Goal: Transaction & Acquisition: Purchase product/service

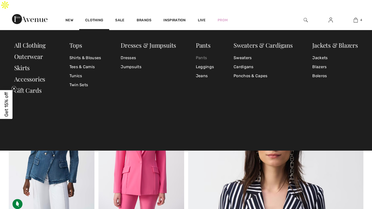
checkbox input "true"
click at [203, 53] on link "Pants" at bounding box center [205, 57] width 18 height 9
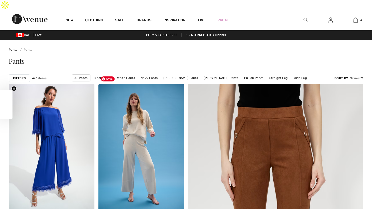
click at [20, 76] on strong "Filters" at bounding box center [19, 78] width 13 height 5
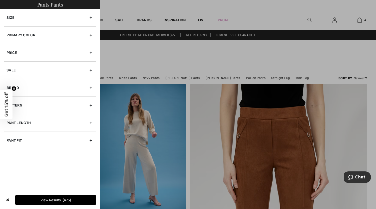
click at [91, 17] on div "Size" at bounding box center [50, 17] width 92 height 17
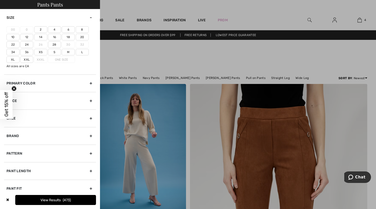
click at [41, 37] on label "14" at bounding box center [40, 37] width 13 height 7
click at [0, 0] on input"] "14" at bounding box center [0, 0] width 0 height 0
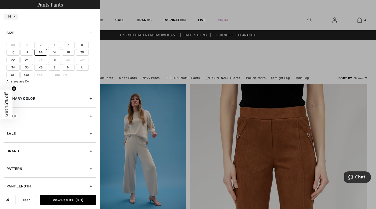
click at [82, 66] on label "L" at bounding box center [82, 67] width 13 height 7
click at [0, 0] on input"] "L" at bounding box center [0, 0] width 0 height 0
click at [63, 199] on button "View Results 224" at bounding box center [68, 200] width 56 height 10
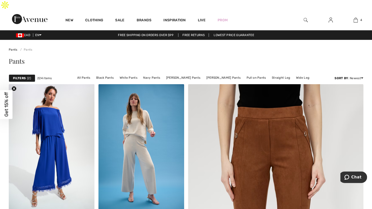
click at [20, 76] on strong "Filters" at bounding box center [19, 78] width 13 height 5
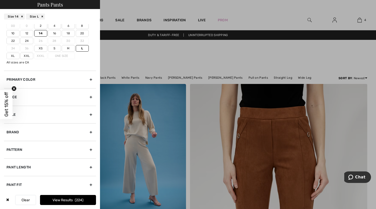
scroll to position [20, 0]
click at [86, 165] on div "Pant Length" at bounding box center [50, 166] width 92 height 18
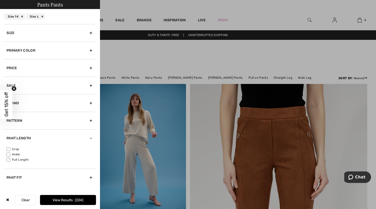
click at [7, 158] on input"] "Full Length" at bounding box center [9, 160] width 4 height 4
checkbox input"] "true"
click at [14, 177] on div "Pant Fit" at bounding box center [50, 177] width 92 height 18
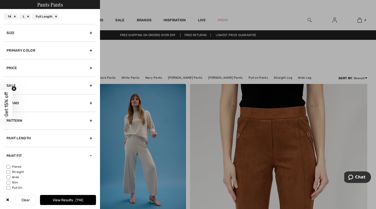
click at [9, 187] on input"] "Pull On" at bounding box center [9, 188] width 4 height 4
checkbox input"] "true"
click at [9, 177] on input"] "Wide" at bounding box center [9, 177] width 4 height 4
checkbox input"] "true"
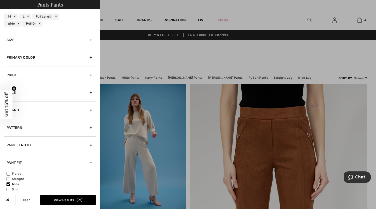
click at [9, 173] on input"] "Flared" at bounding box center [9, 174] width 4 height 4
checkbox input"] "true"
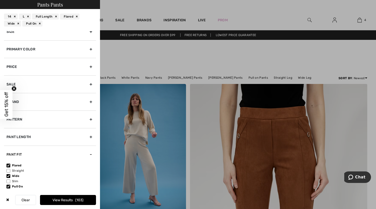
scroll to position [12, 0]
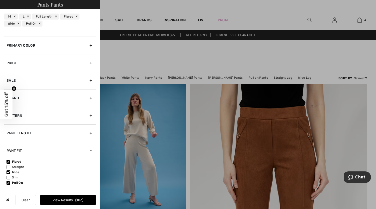
click at [63, 200] on button "View Results 103" at bounding box center [68, 200] width 56 height 10
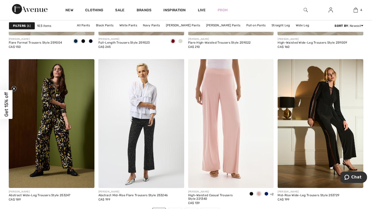
scroll to position [2190, 0]
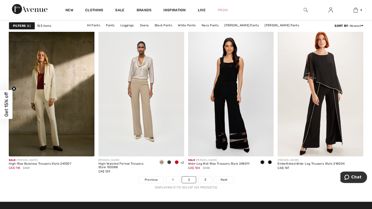
scroll to position [2239, 0]
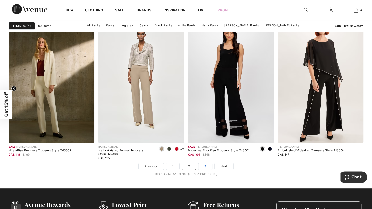
click at [205, 163] on link "3" at bounding box center [206, 166] width 14 height 7
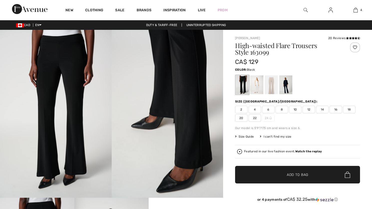
checkbox input "true"
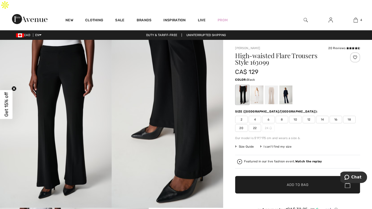
click at [323, 116] on span "14" at bounding box center [322, 120] width 13 height 8
click at [301, 182] on span "Add to Bag" at bounding box center [298, 184] width 22 height 5
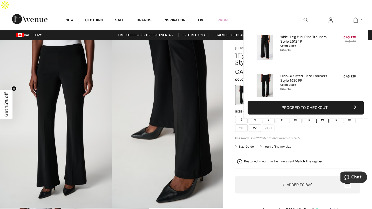
scroll to position [210, 0]
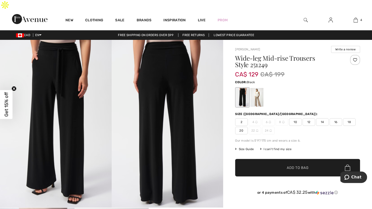
click at [323, 118] on span "14" at bounding box center [322, 122] width 13 height 8
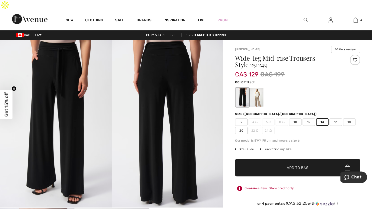
click at [303, 165] on span "Add to Bag" at bounding box center [298, 167] width 22 height 5
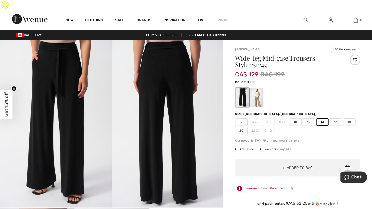
scroll to position [249, 0]
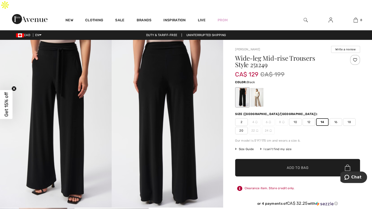
click at [299, 165] on span "Add to Bag" at bounding box center [298, 167] width 22 height 5
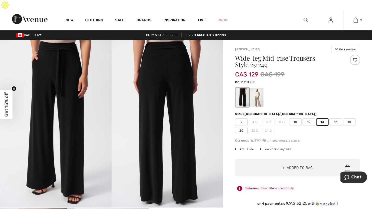
scroll to position [288, 0]
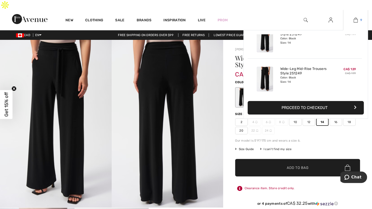
click at [356, 17] on img at bounding box center [356, 20] width 4 height 6
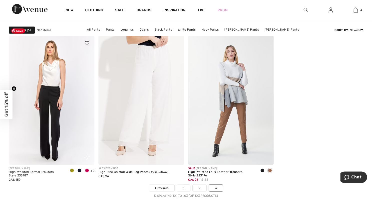
click at [53, 84] on img at bounding box center [52, 100] width 86 height 129
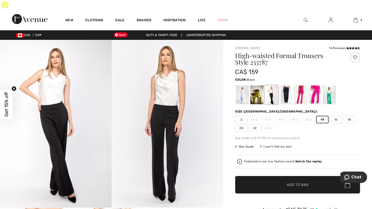
click at [163, 109] on img at bounding box center [168, 123] width 112 height 167
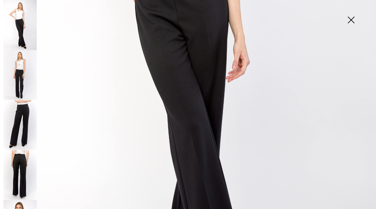
scroll to position [245, 0]
click at [23, 170] on img at bounding box center [20, 175] width 33 height 50
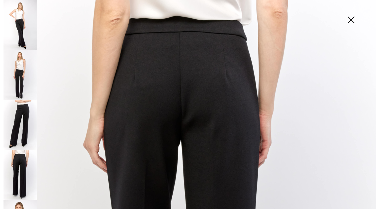
scroll to position [12, 0]
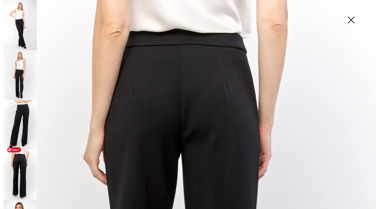
click at [20, 151] on span "Save" at bounding box center [14, 149] width 14 height 5
click at [22, 25] on img at bounding box center [20, 25] width 33 height 50
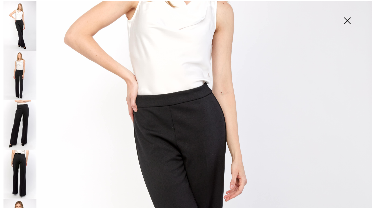
scroll to position [145, 0]
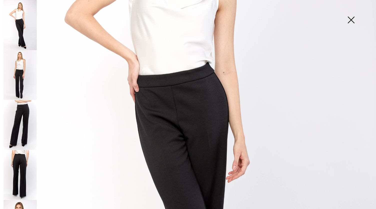
click at [353, 19] on img at bounding box center [351, 21] width 25 height 26
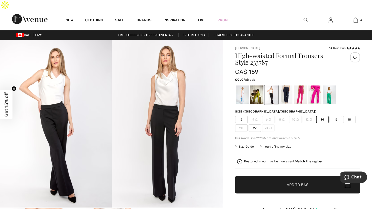
click at [291, 182] on span "Add to Bag" at bounding box center [298, 184] width 22 height 5
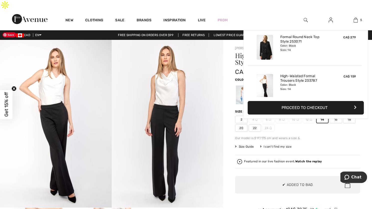
scroll to position [132, 0]
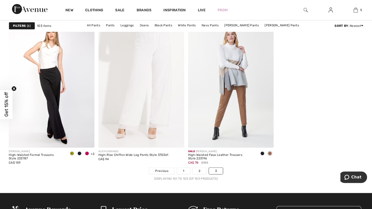
scroll to position [68, 0]
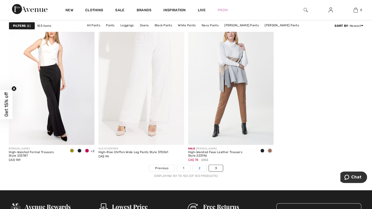
click at [200, 165] on link "2" at bounding box center [200, 168] width 14 height 7
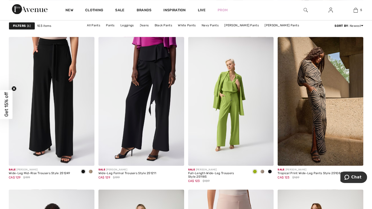
scroll to position [1531, 0]
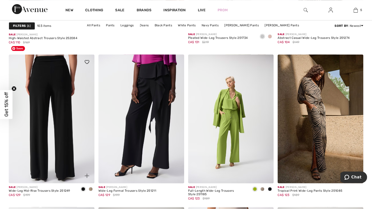
click at [62, 82] on img at bounding box center [52, 118] width 86 height 129
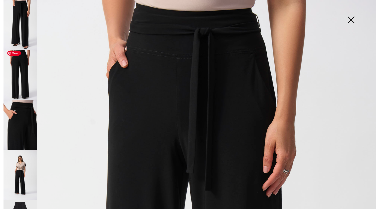
click at [21, 57] on img at bounding box center [20, 75] width 33 height 50
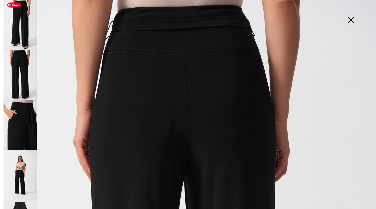
click at [23, 16] on img at bounding box center [20, 25] width 33 height 50
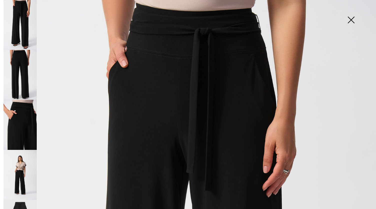
click at [351, 21] on img at bounding box center [351, 21] width 25 height 26
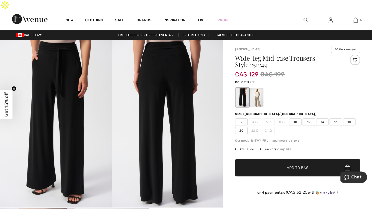
click at [323, 118] on span "14" at bounding box center [322, 122] width 13 height 8
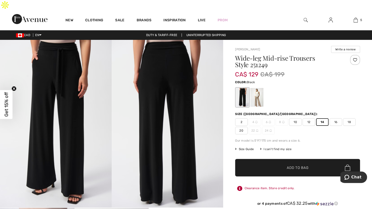
click at [300, 165] on span "Add to Bag" at bounding box center [298, 167] width 22 height 5
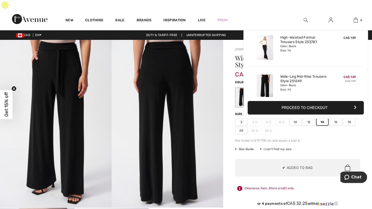
scroll to position [171, 0]
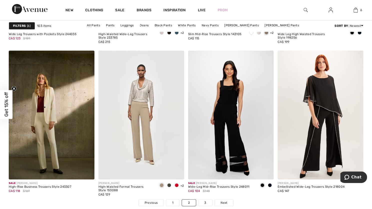
scroll to position [2225, 0]
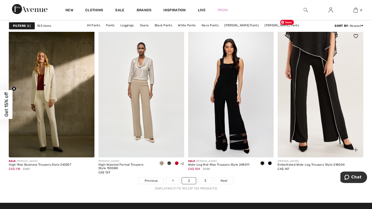
click at [315, 117] on img at bounding box center [321, 93] width 86 height 129
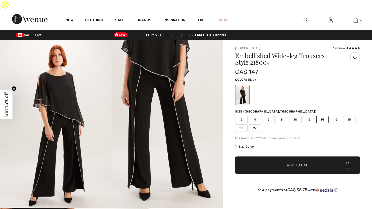
click at [147, 105] on img at bounding box center [168, 124] width 112 height 168
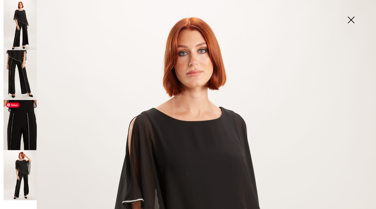
click at [33, 139] on img at bounding box center [20, 125] width 33 height 50
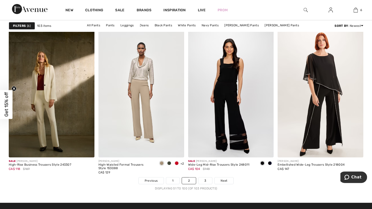
checkbox input "true"
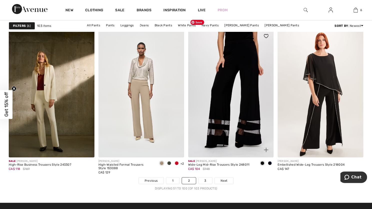
click at [221, 94] on img at bounding box center [231, 93] width 86 height 129
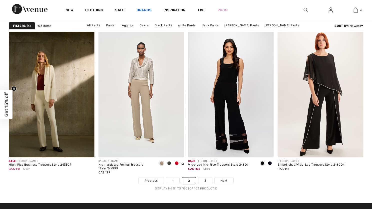
checkbox input "true"
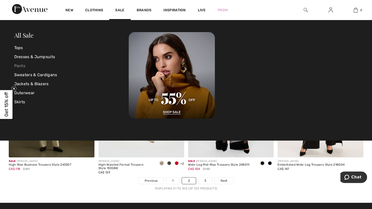
click at [22, 66] on link "Pants" at bounding box center [71, 65] width 115 height 9
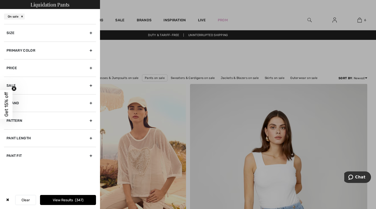
click at [90, 34] on div "Size" at bounding box center [50, 33] width 92 height 18
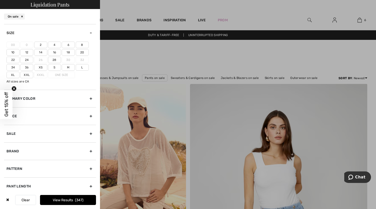
click at [41, 52] on label "14" at bounding box center [40, 52] width 13 height 7
click at [0, 0] on input"] "14" at bounding box center [0, 0] width 0 height 0
click at [83, 66] on label "L" at bounding box center [82, 67] width 13 height 7
click at [0, 0] on input"] "L" at bounding box center [0, 0] width 0 height 0
click at [22, 184] on div "Pant Length" at bounding box center [50, 186] width 92 height 18
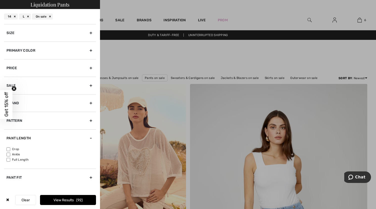
click at [8, 159] on input"] "Full Length" at bounding box center [9, 160] width 4 height 4
checkbox input"] "true"
click at [17, 176] on div "Pant Fit" at bounding box center [50, 177] width 92 height 18
click at [8, 165] on input"] "Flared" at bounding box center [9, 167] width 4 height 4
checkbox input"] "true"
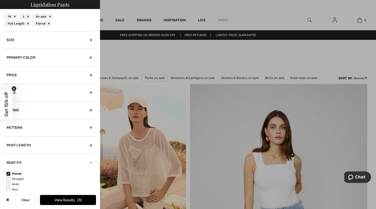
click at [7, 184] on input"] "Wide" at bounding box center [9, 184] width 4 height 4
checkbox input"] "true"
click at [63, 200] on button "View Results 23" at bounding box center [68, 200] width 56 height 10
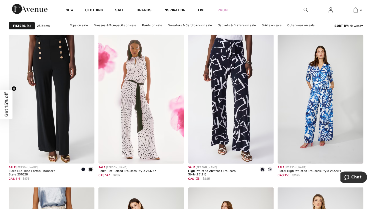
scroll to position [715, 0]
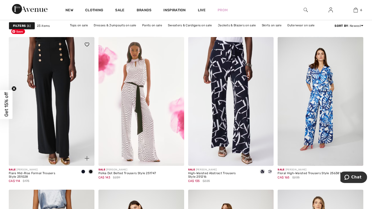
click at [48, 105] on img at bounding box center [52, 101] width 86 height 129
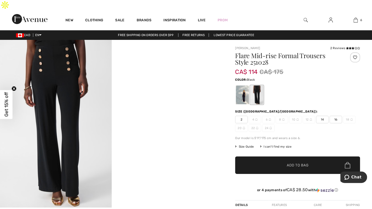
click at [323, 116] on span "14" at bounding box center [322, 120] width 13 height 8
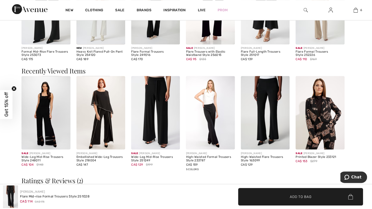
scroll to position [501, 0]
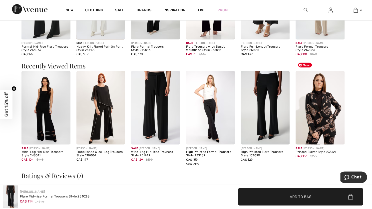
click at [323, 113] on img at bounding box center [320, 107] width 49 height 73
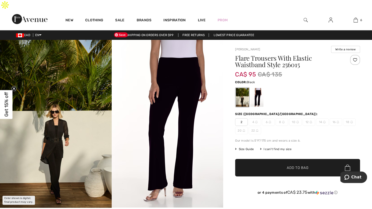
click at [184, 61] on img at bounding box center [168, 123] width 112 height 167
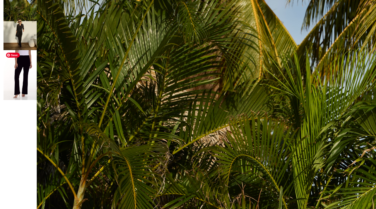
click at [31, 60] on img at bounding box center [20, 75] width 33 height 50
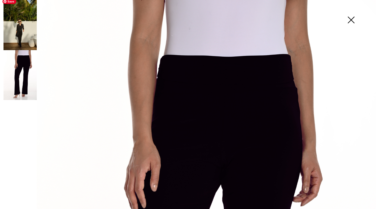
scroll to position [4, 0]
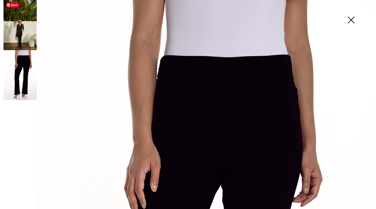
click at [23, 30] on img at bounding box center [20, 25] width 33 height 50
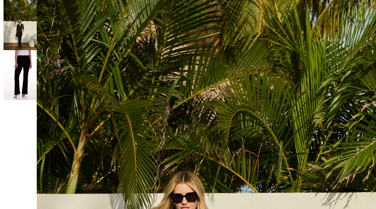
scroll to position [0, 0]
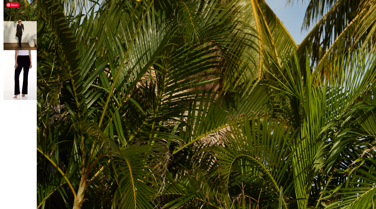
click at [23, 28] on img at bounding box center [20, 25] width 33 height 50
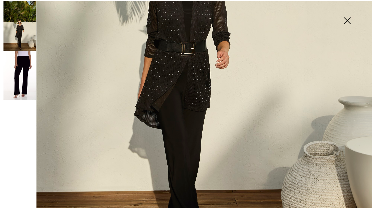
scroll to position [288, 0]
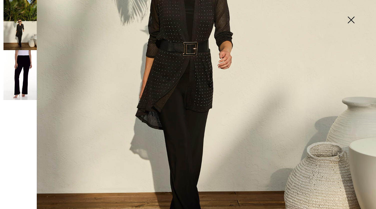
click at [351, 22] on img at bounding box center [351, 21] width 25 height 26
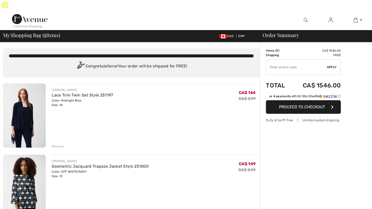
checkbox input "true"
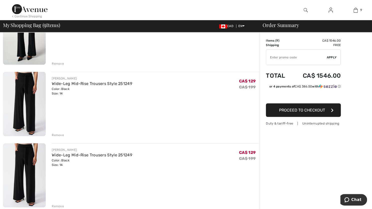
scroll to position [544, 0]
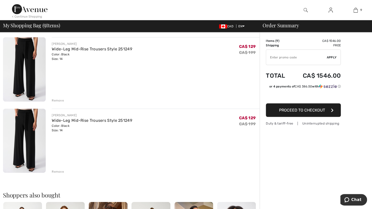
click at [55, 169] on div "Remove" at bounding box center [58, 171] width 12 height 5
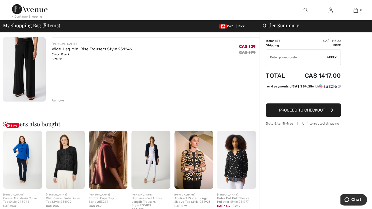
click at [26, 154] on img at bounding box center [22, 159] width 39 height 58
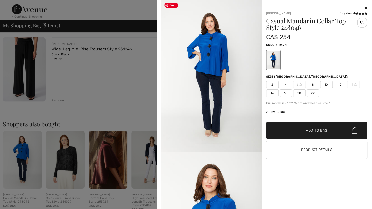
click at [213, 61] on img at bounding box center [211, 76] width 101 height 152
drag, startPoint x: 340, startPoint y: 83, endPoint x: 226, endPoint y: 49, distance: 119.4
click at [226, 49] on img at bounding box center [211, 76] width 101 height 152
click at [338, 85] on span "12" at bounding box center [340, 85] width 13 height 8
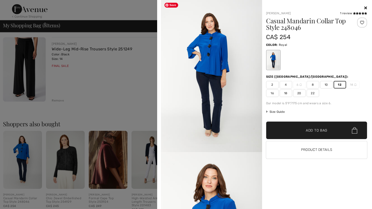
click at [222, 58] on img at bounding box center [211, 76] width 101 height 152
click at [366, 7] on icon at bounding box center [366, 8] width 3 height 4
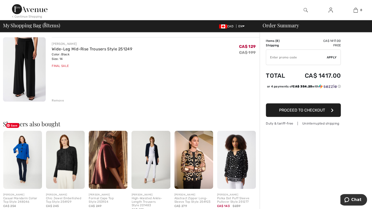
click at [18, 144] on img at bounding box center [22, 159] width 39 height 58
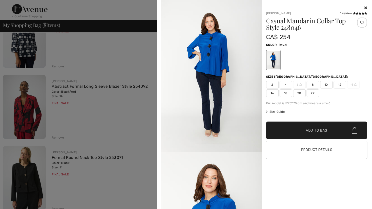
scroll to position [152, 0]
